Goal: Navigation & Orientation: Find specific page/section

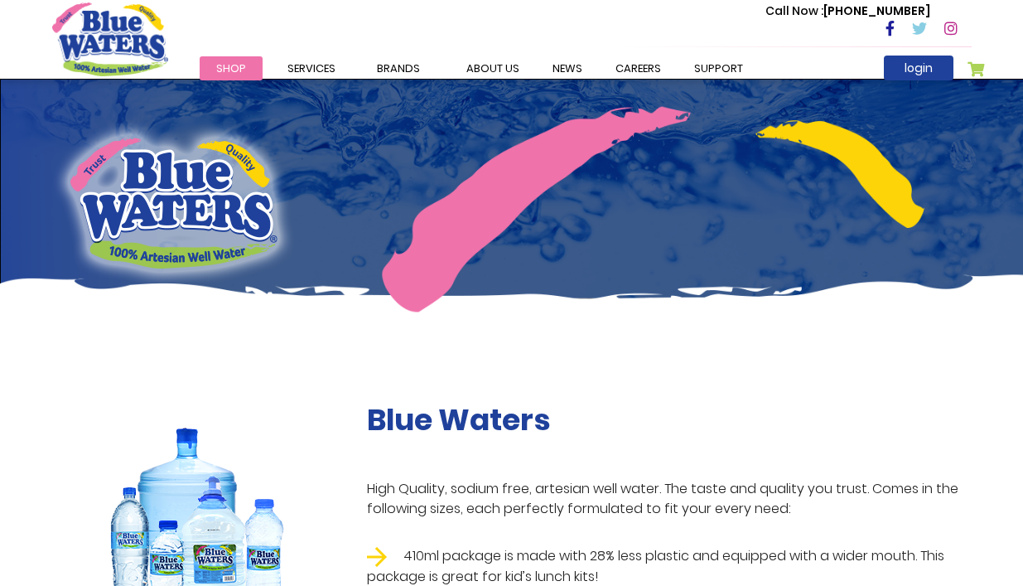
scroll to position [331, 0]
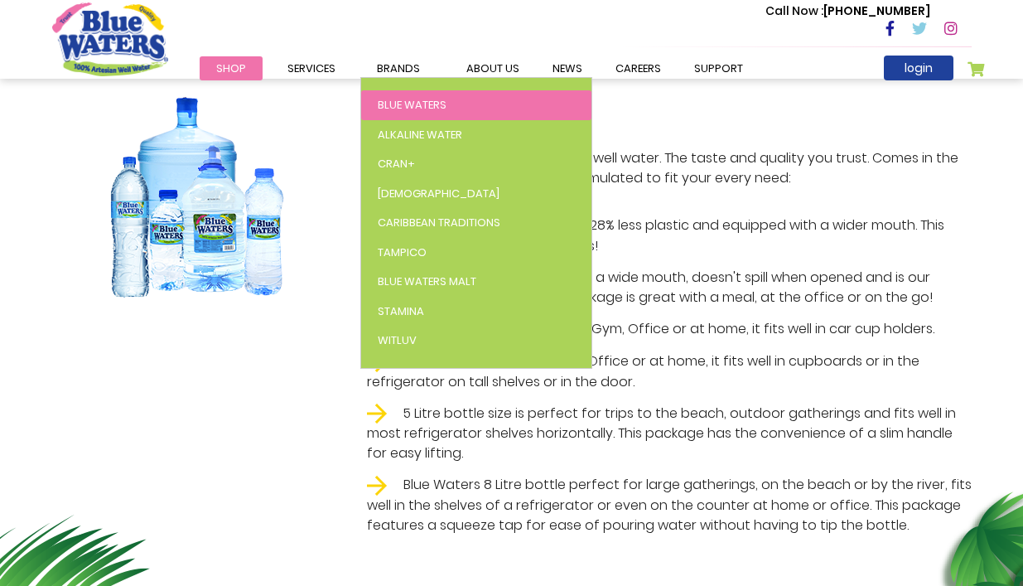
click at [401, 102] on span "Blue Waters" at bounding box center [412, 105] width 69 height 16
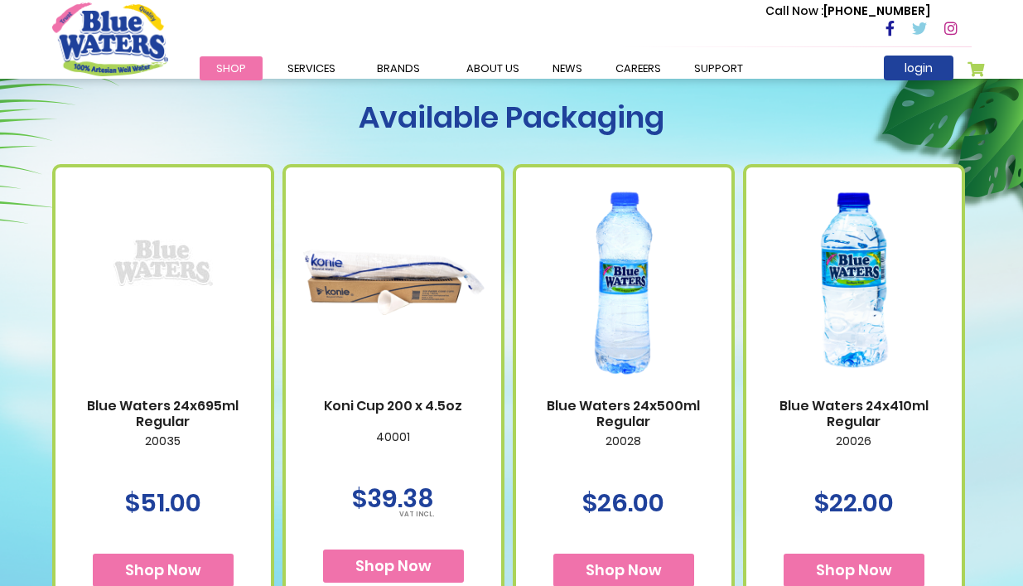
scroll to position [994, 0]
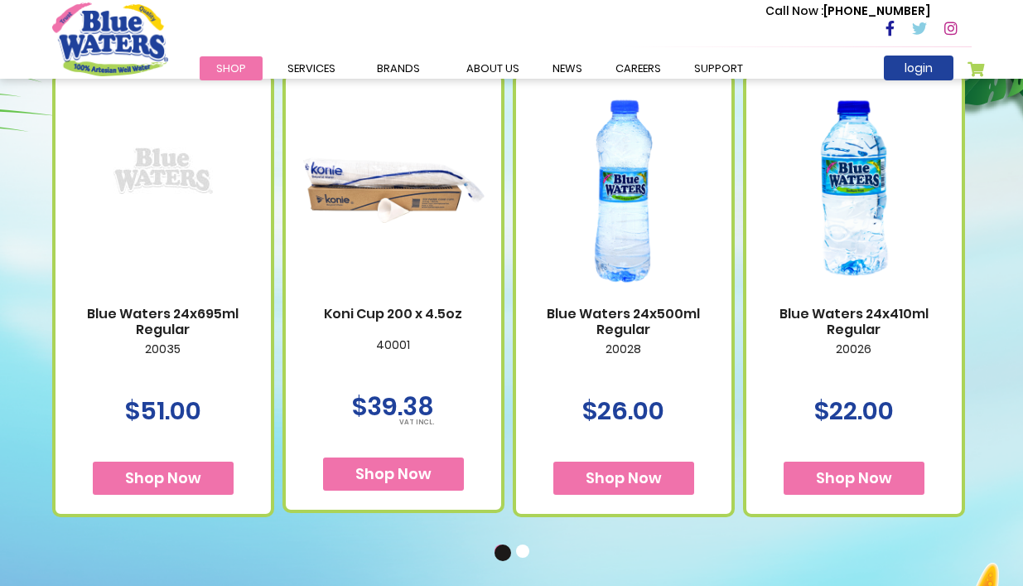
click at [846, 257] on img at bounding box center [854, 191] width 182 height 228
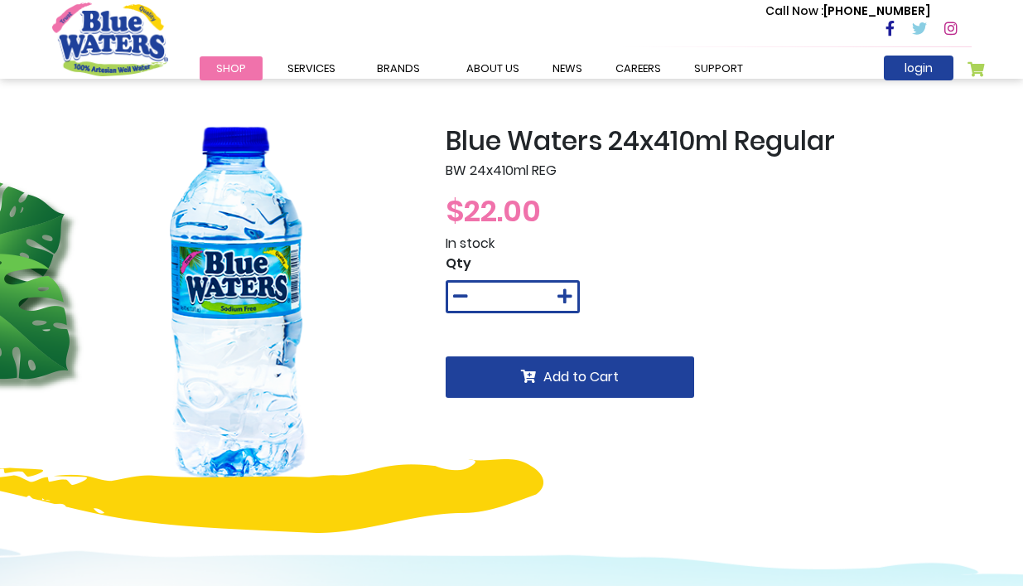
click at [239, 64] on span "Shop" at bounding box center [231, 68] width 30 height 16
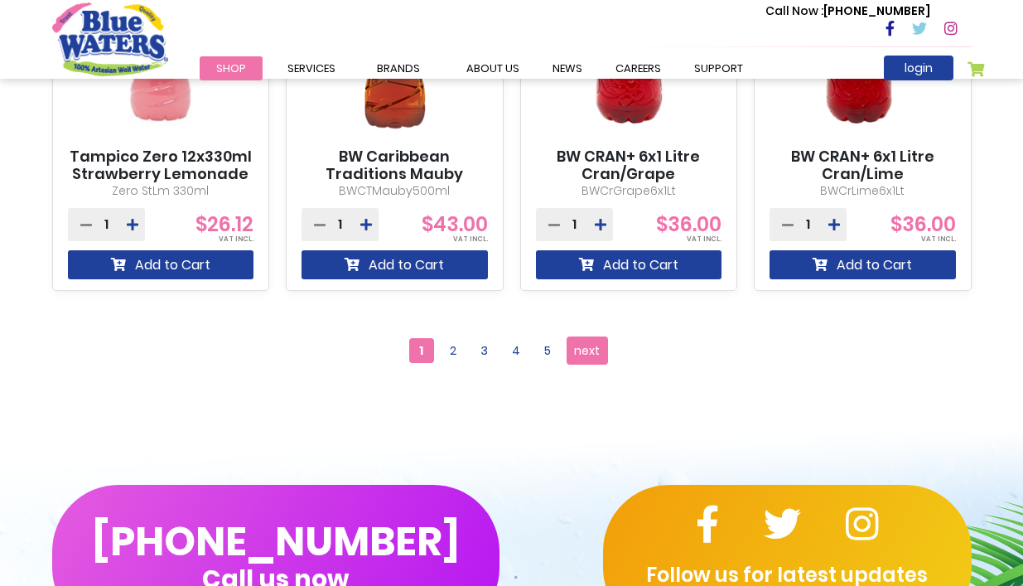
scroll to position [1656, 0]
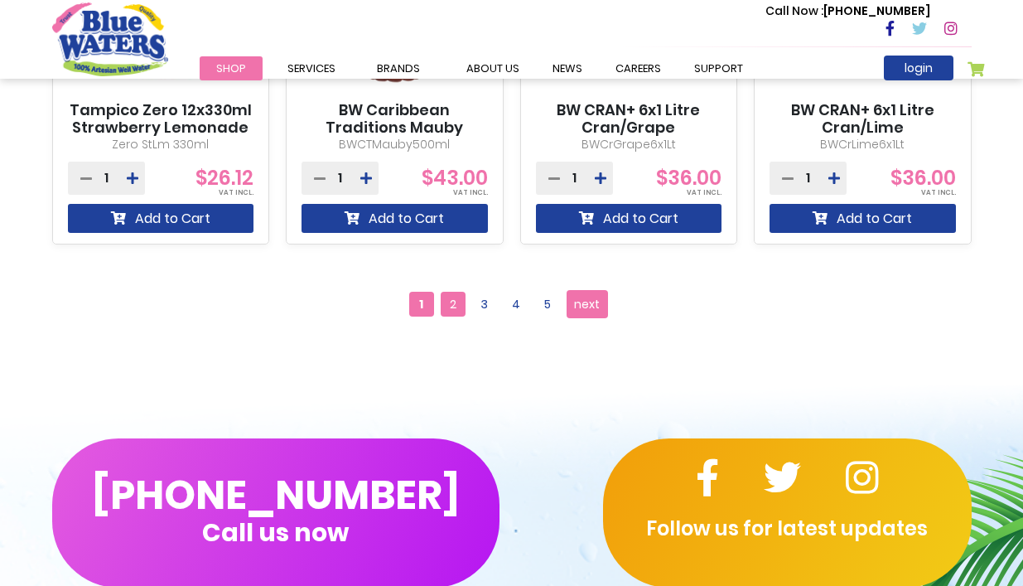
click at [453, 305] on span "2" at bounding box center [453, 304] width 25 height 25
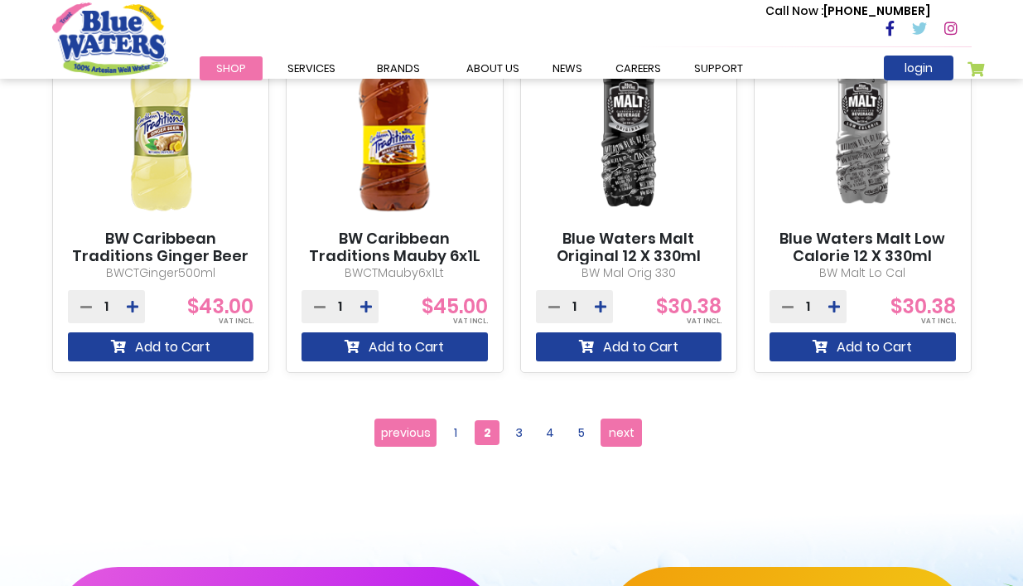
scroll to position [1573, 0]
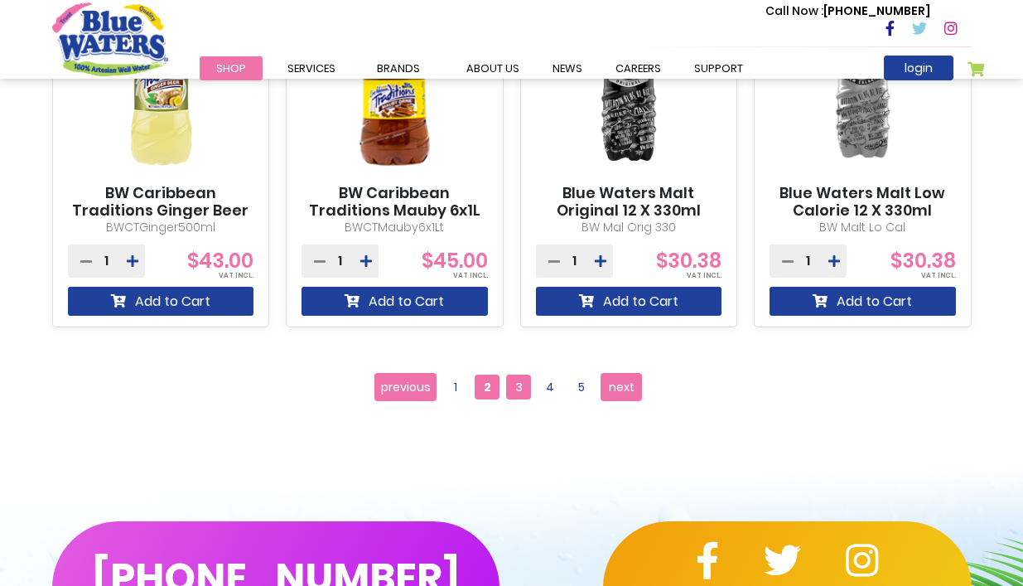
click at [515, 388] on span "3" at bounding box center [518, 386] width 25 height 25
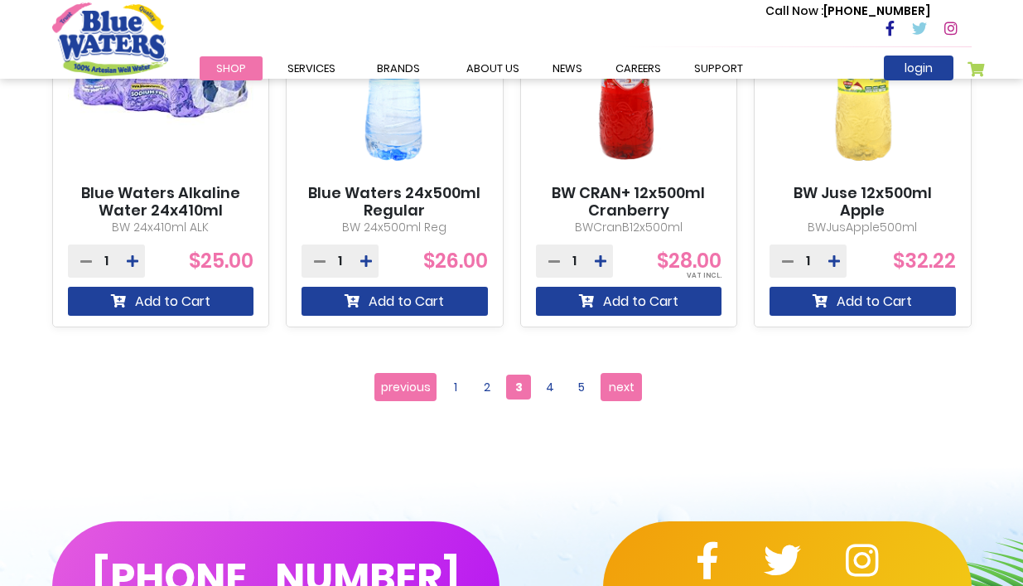
scroll to position [1573, 0]
click at [550, 387] on span "4" at bounding box center [550, 386] width 25 height 25
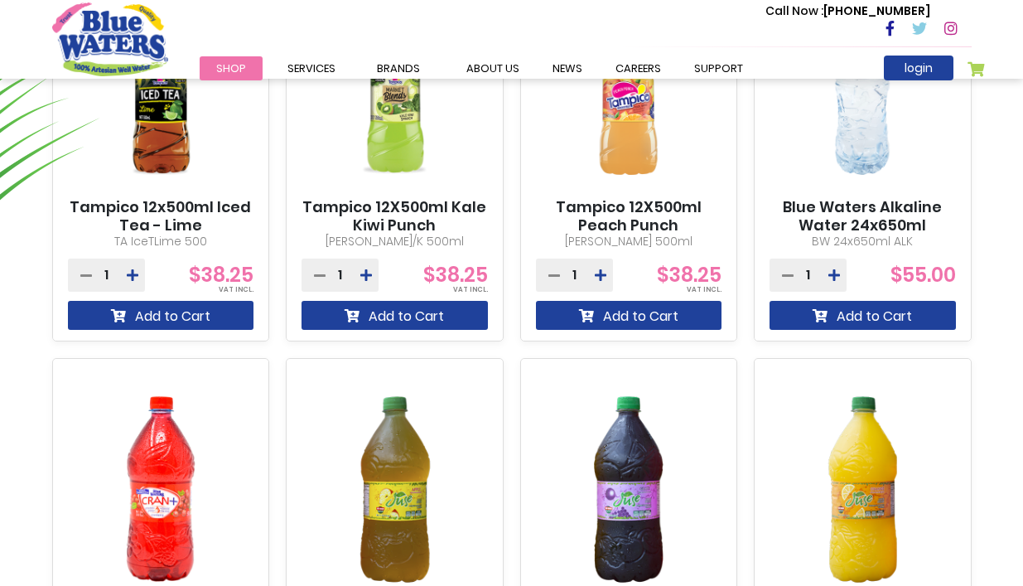
scroll to position [1490, 0]
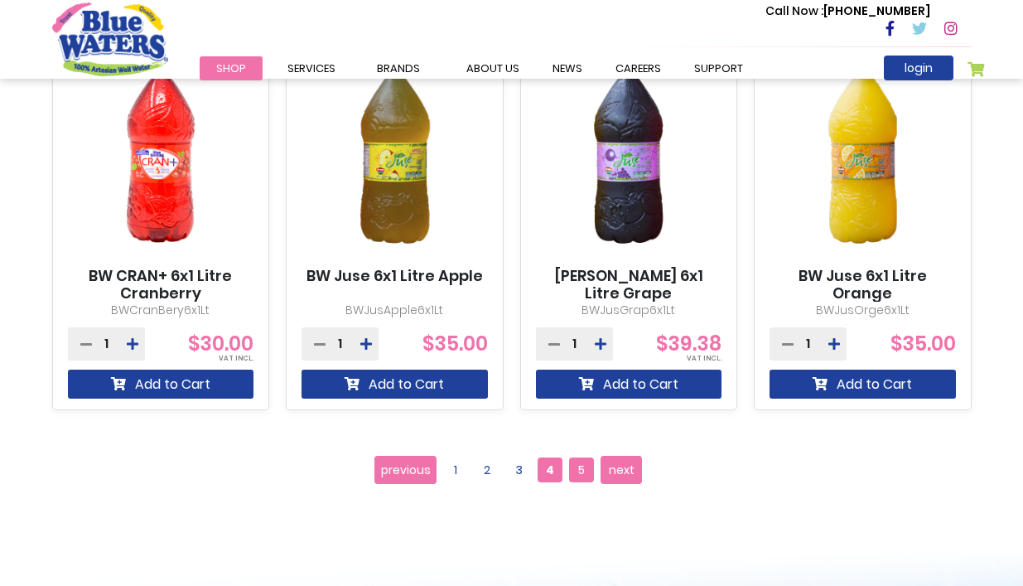
click at [586, 464] on span "5" at bounding box center [581, 469] width 25 height 25
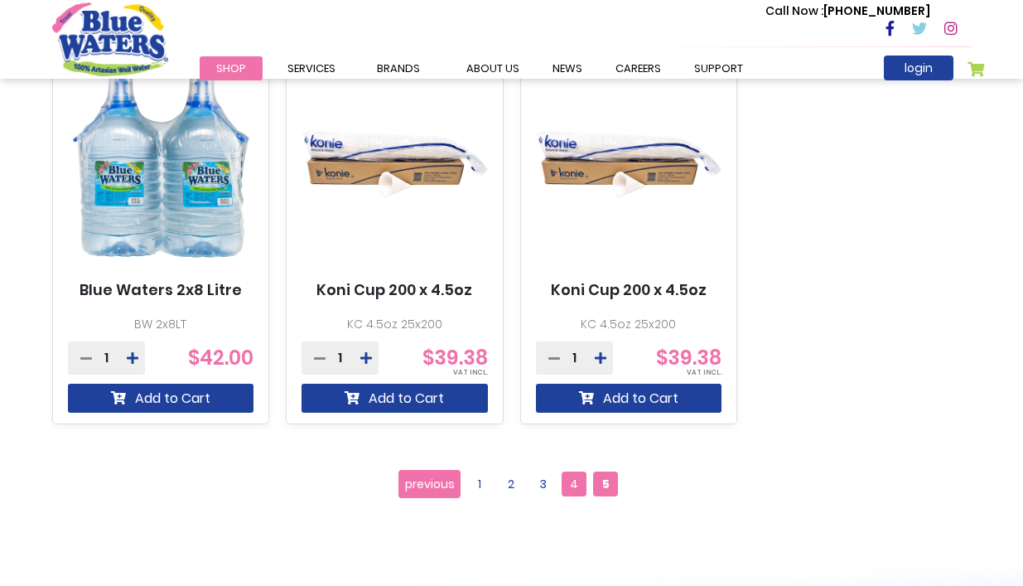
scroll to position [1490, 0]
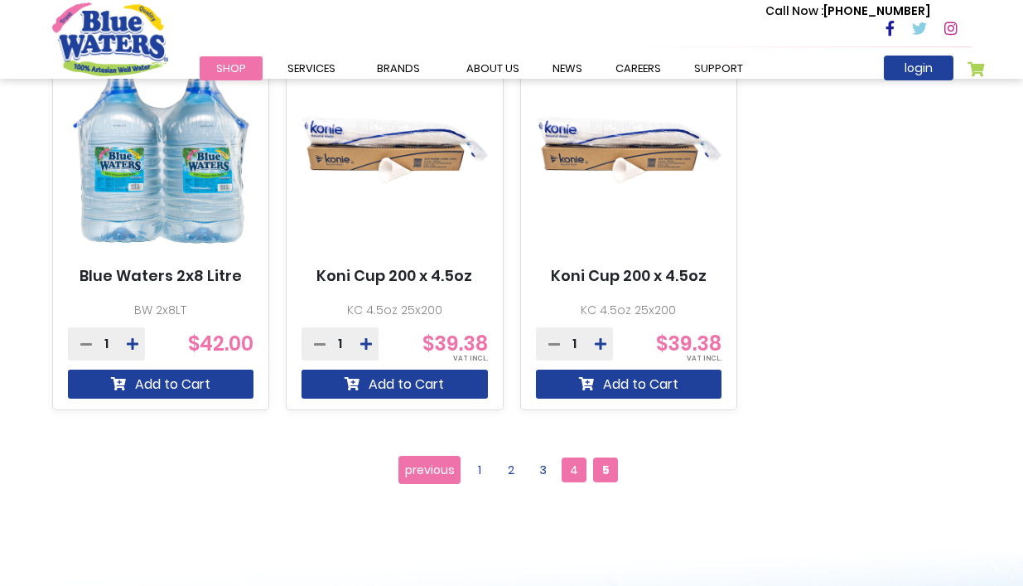
click at [568, 473] on span "4" at bounding box center [574, 469] width 25 height 25
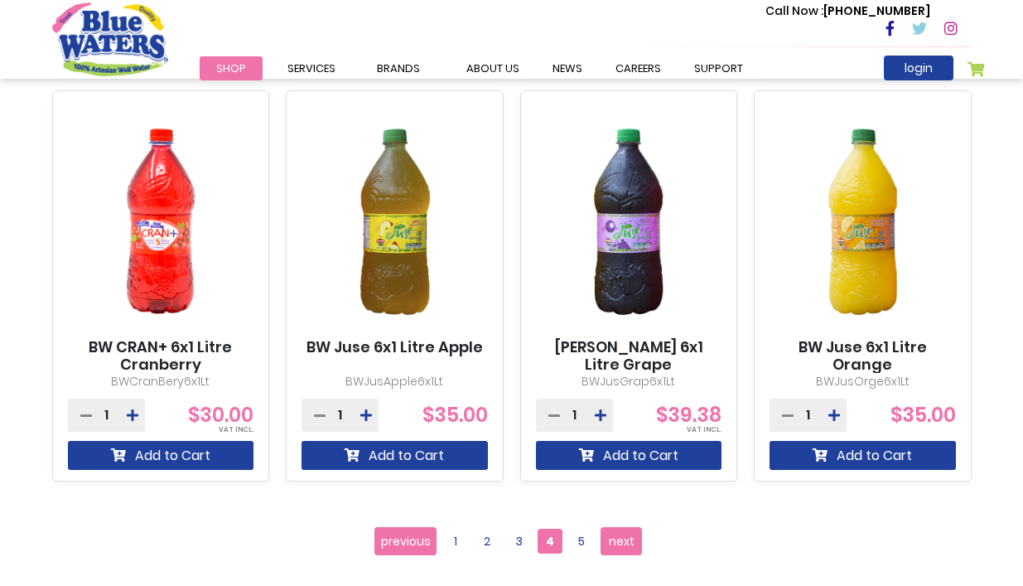
scroll to position [1656, 0]
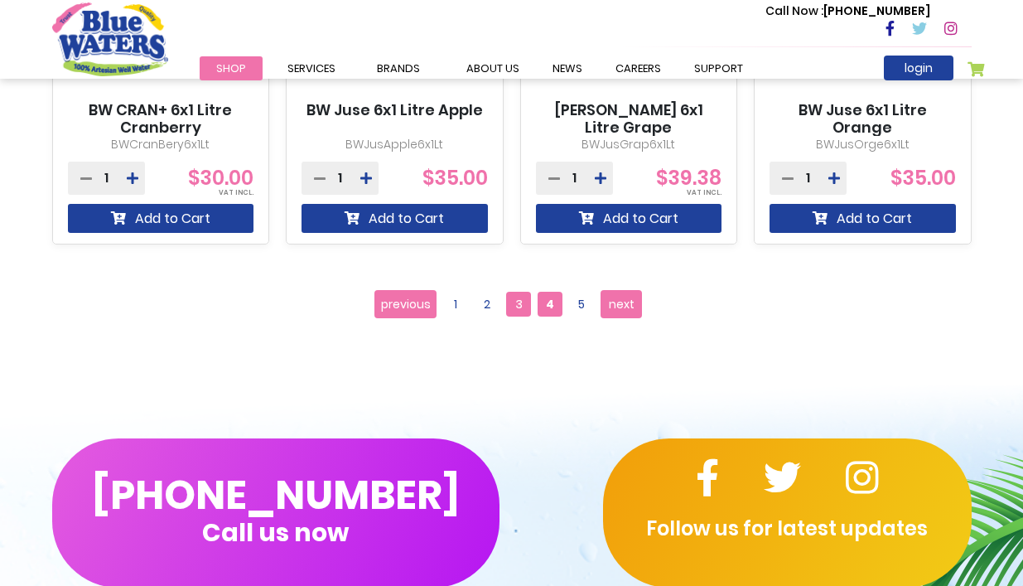
click at [519, 306] on span "3" at bounding box center [518, 304] width 25 height 25
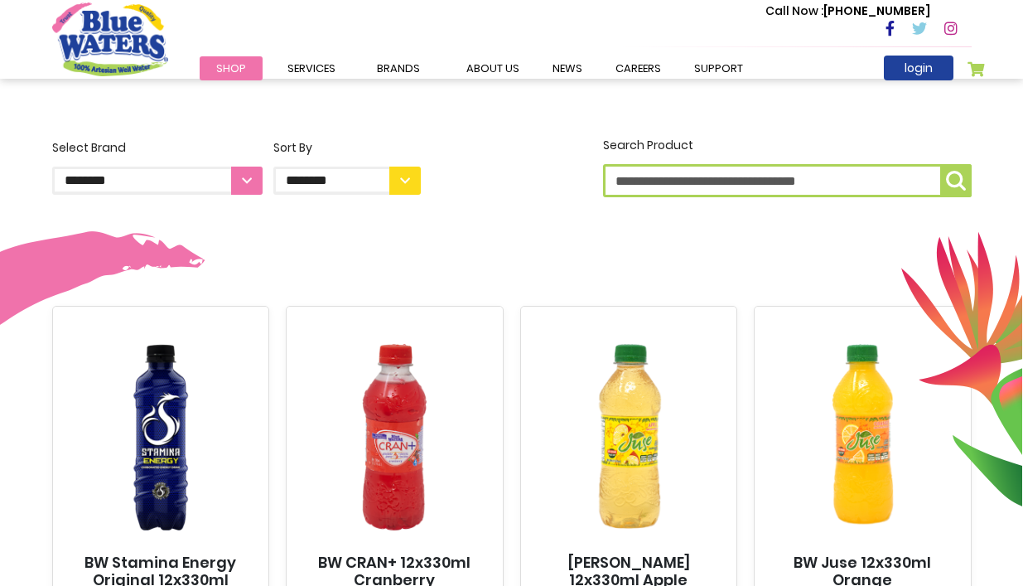
scroll to position [82, 0]
